Goal: Browse casually: Explore the website without a specific task or goal

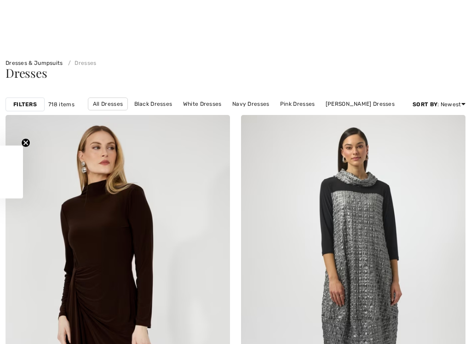
scroll to position [519, 0]
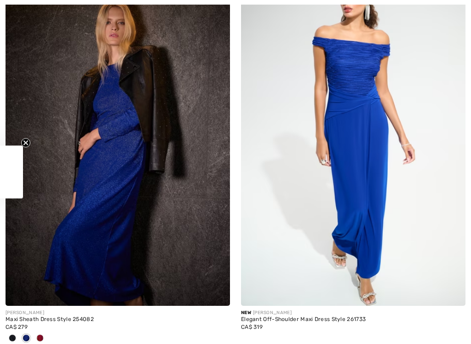
checkbox input "true"
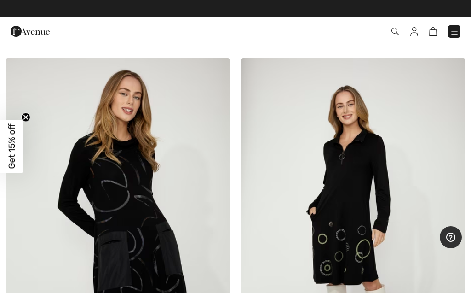
scroll to position [9538, 0]
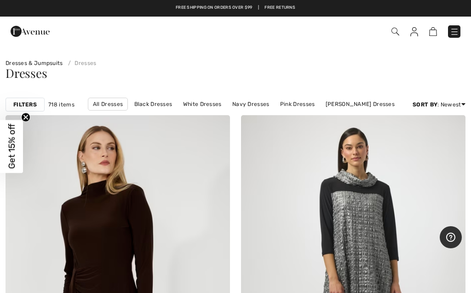
click at [454, 30] on img at bounding box center [454, 31] width 9 height 9
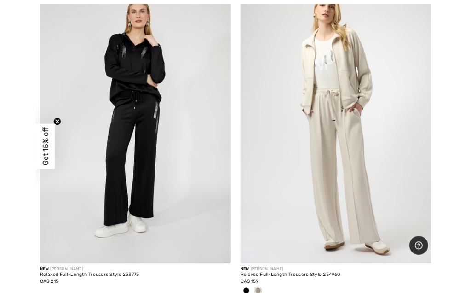
scroll to position [7233, 0]
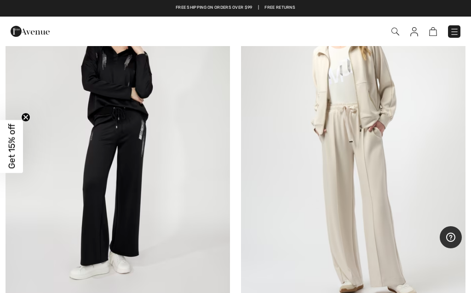
click at [369, 127] on img at bounding box center [353, 140] width 224 height 337
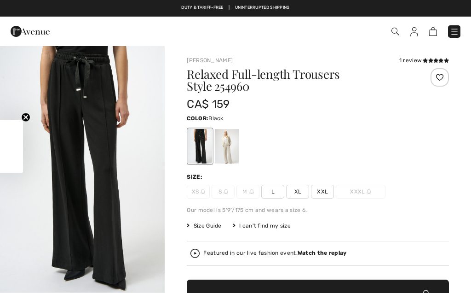
checkbox input "true"
click at [19, 160] on span "Get 15% off" at bounding box center [11, 146] width 23 height 53
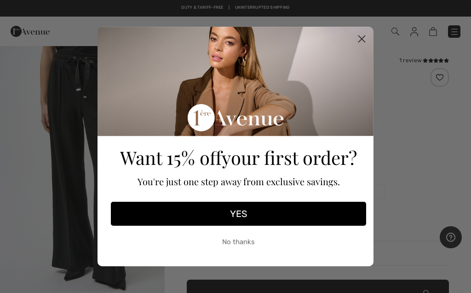
click at [246, 219] on button "YES" at bounding box center [238, 213] width 255 height 24
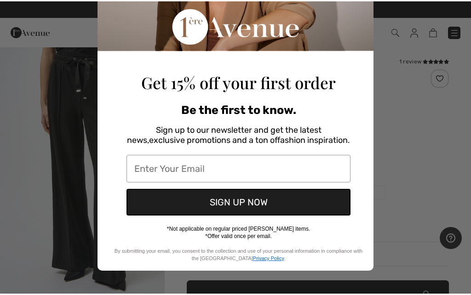
scroll to position [120, 0]
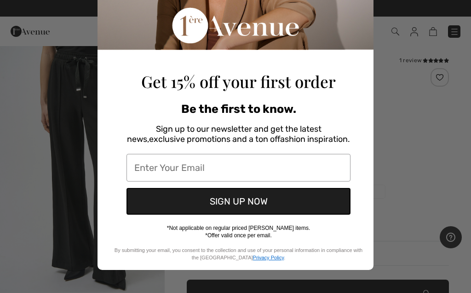
click at [163, 167] on input "Enter Your Email" at bounding box center [239, 168] width 224 height 28
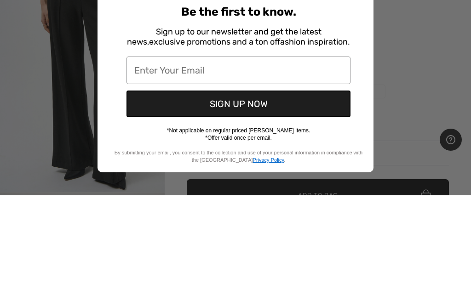
scroll to position [117, 0]
type input "bettyloulivingston@yahoo.com"
click at [262, 190] on button "SIGN UP NOW" at bounding box center [239, 203] width 224 height 27
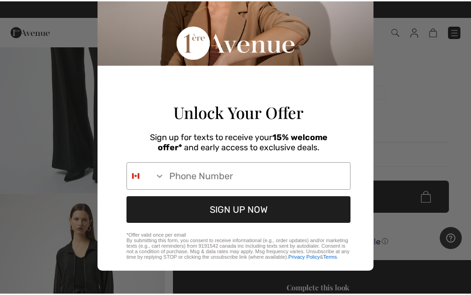
scroll to position [79, 0]
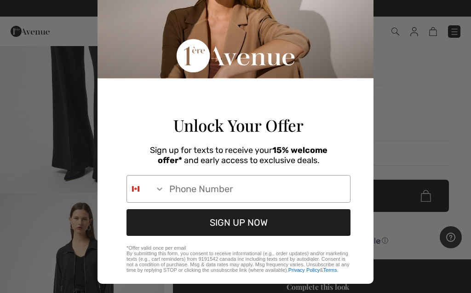
click at [210, 202] on input "Phone Number" at bounding box center [257, 188] width 185 height 27
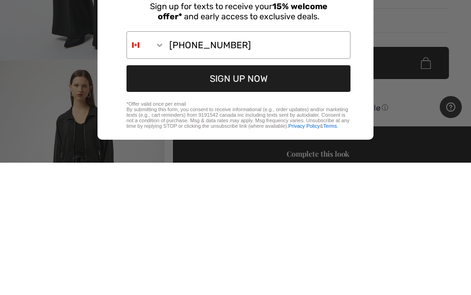
scroll to position [104, 0]
type input "902-314-9804"
click at [281, 198] on button "SIGN UP NOW" at bounding box center [239, 211] width 224 height 27
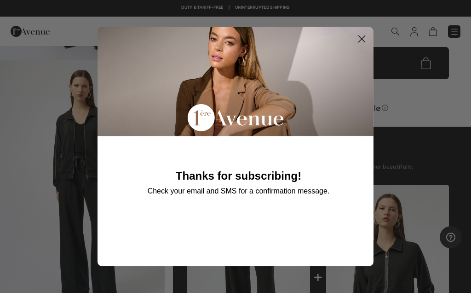
scroll to position [0, 0]
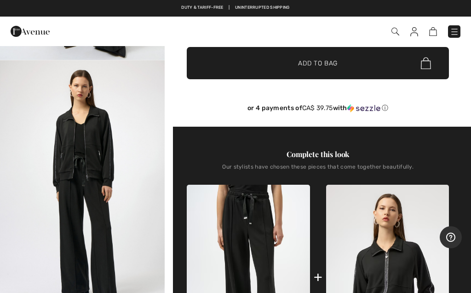
click at [411, 111] on div "Close dialog Thanks for subscribing! Check your email and SMS for a confirmatio…" at bounding box center [235, 146] width 471 height 293
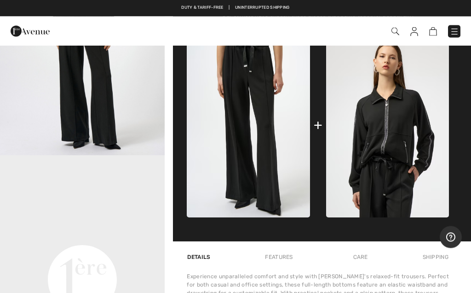
scroll to position [384, 0]
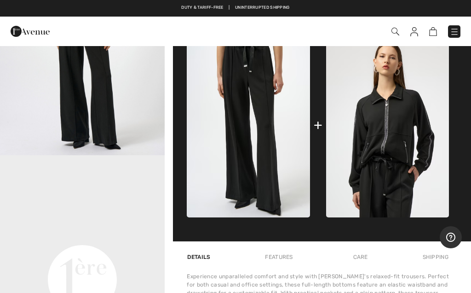
click at [430, 34] on img at bounding box center [433, 31] width 8 height 9
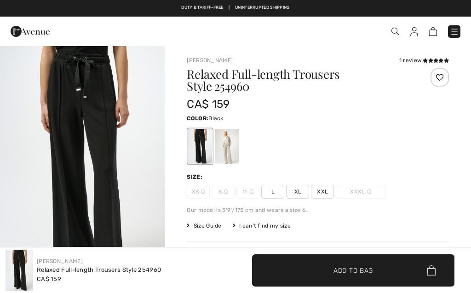
scroll to position [384, 0]
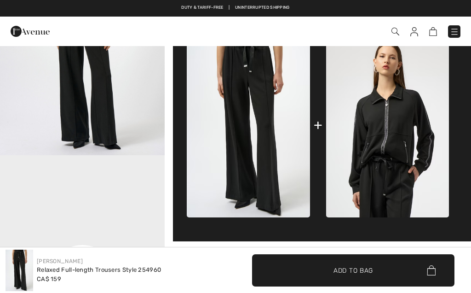
checkbox input "true"
click at [16, 10] on div "Free shipping on orders over $99 | Free Returns" at bounding box center [235, 13] width 471 height 16
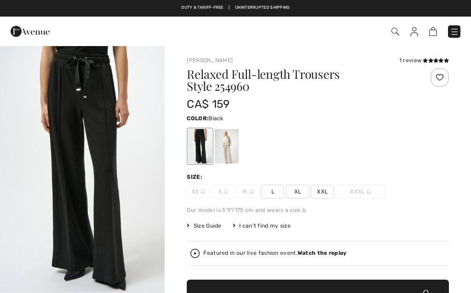
checkbox input "true"
click at [435, 30] on img at bounding box center [433, 31] width 8 height 9
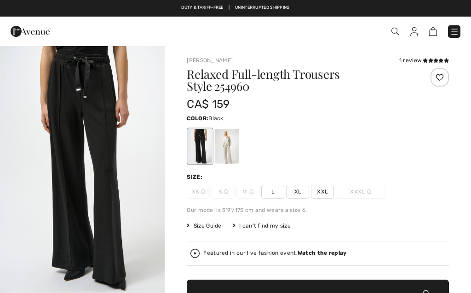
checkbox input "true"
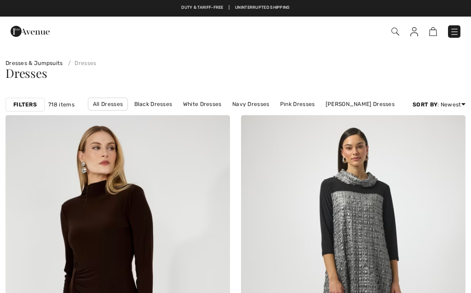
checkbox input "true"
click at [28, 104] on strong "Filters" at bounding box center [24, 104] width 23 height 8
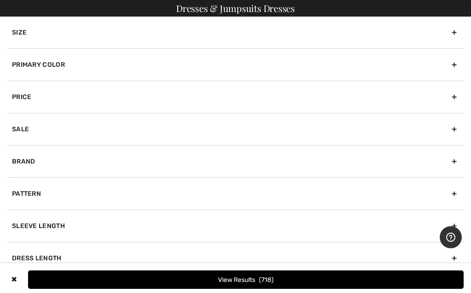
click at [18, 281] on div "✖" at bounding box center [13, 279] width 13 height 18
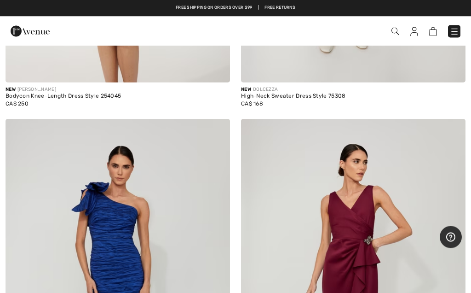
scroll to position [2735, 0]
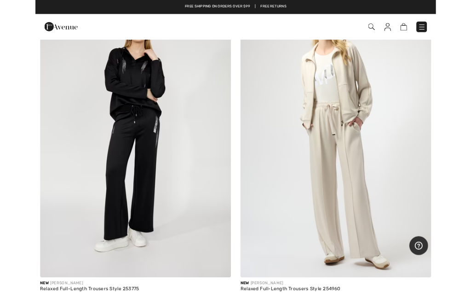
scroll to position [7215, 0]
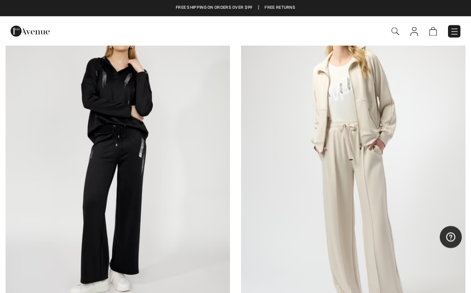
click at [367, 155] on img at bounding box center [353, 159] width 224 height 337
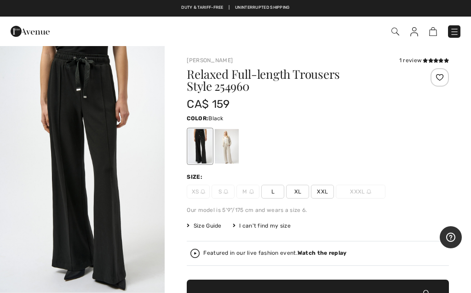
click at [327, 256] on strong "Watch the replay" at bounding box center [322, 252] width 49 height 6
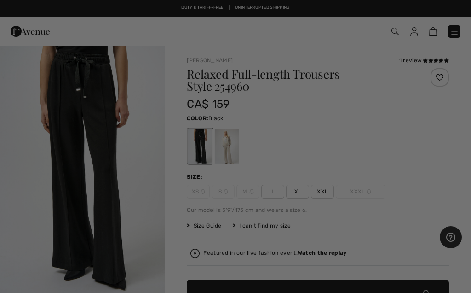
checkbox input "true"
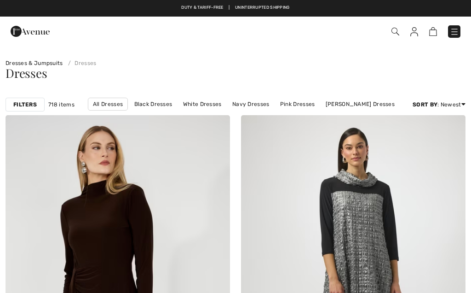
checkbox input "true"
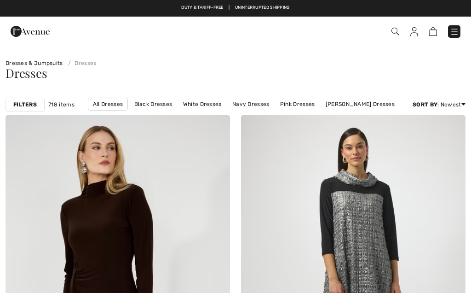
checkbox input "true"
